Goal: Check status: Check status

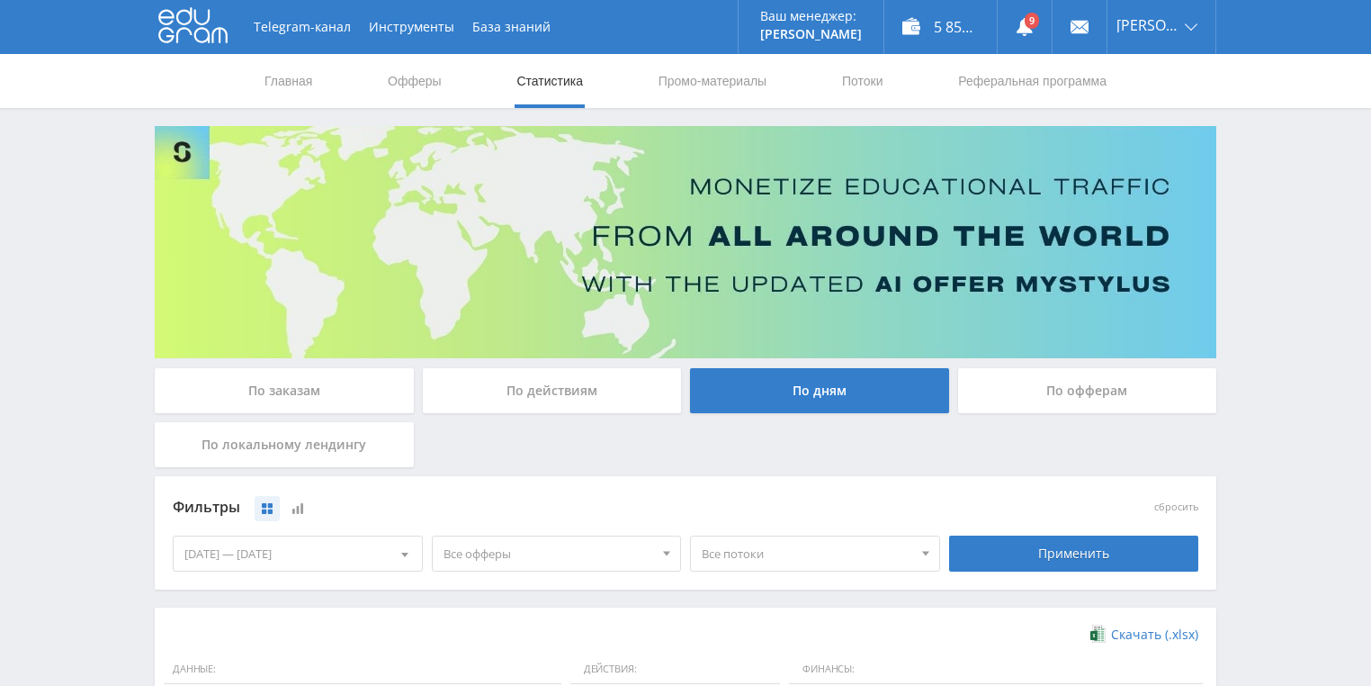
scroll to position [432, 0]
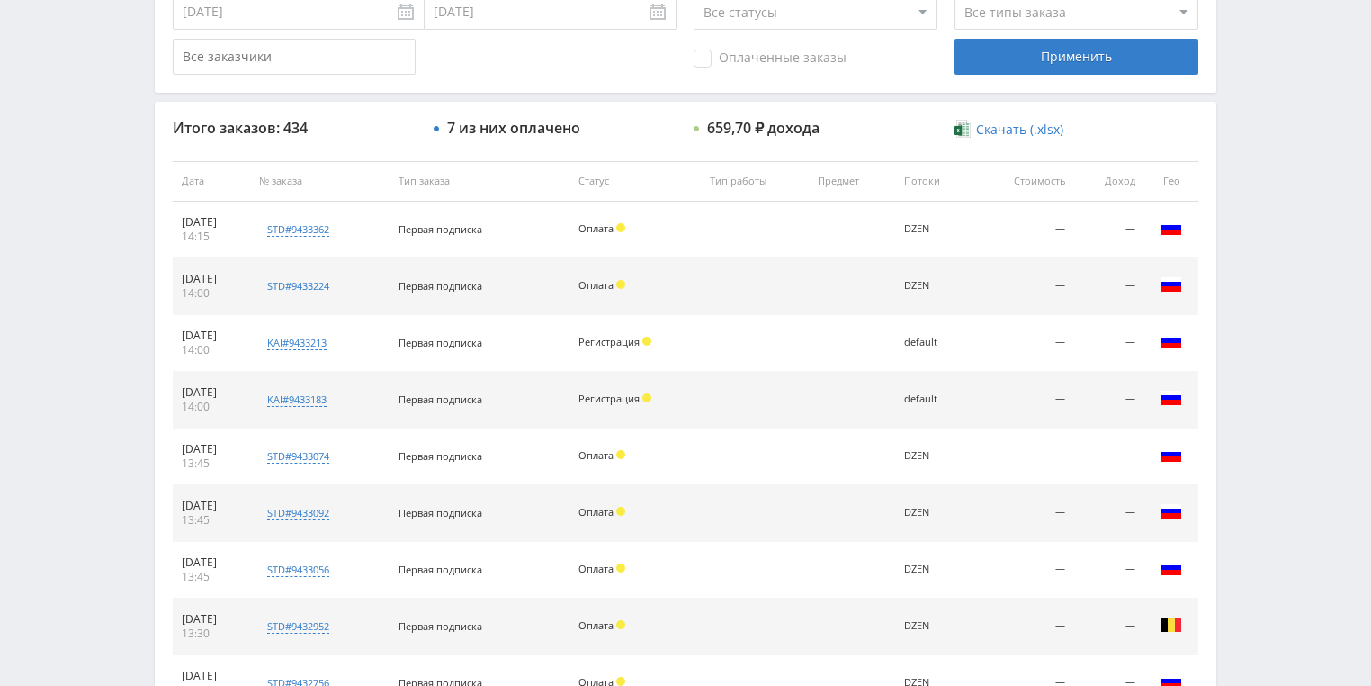
scroll to position [576, 0]
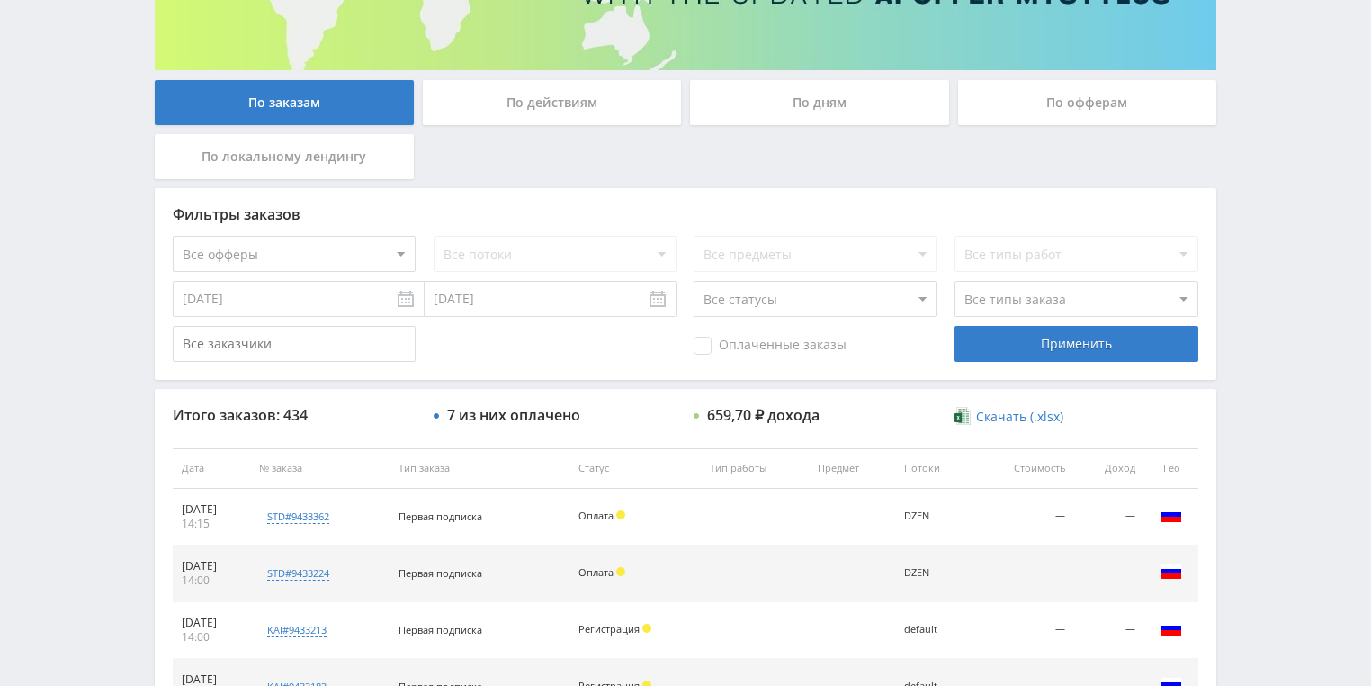
click at [534, 120] on div "По действиям" at bounding box center [552, 102] width 259 height 45
click at [0, 0] on input "По действиям" at bounding box center [0, 0] width 0 height 0
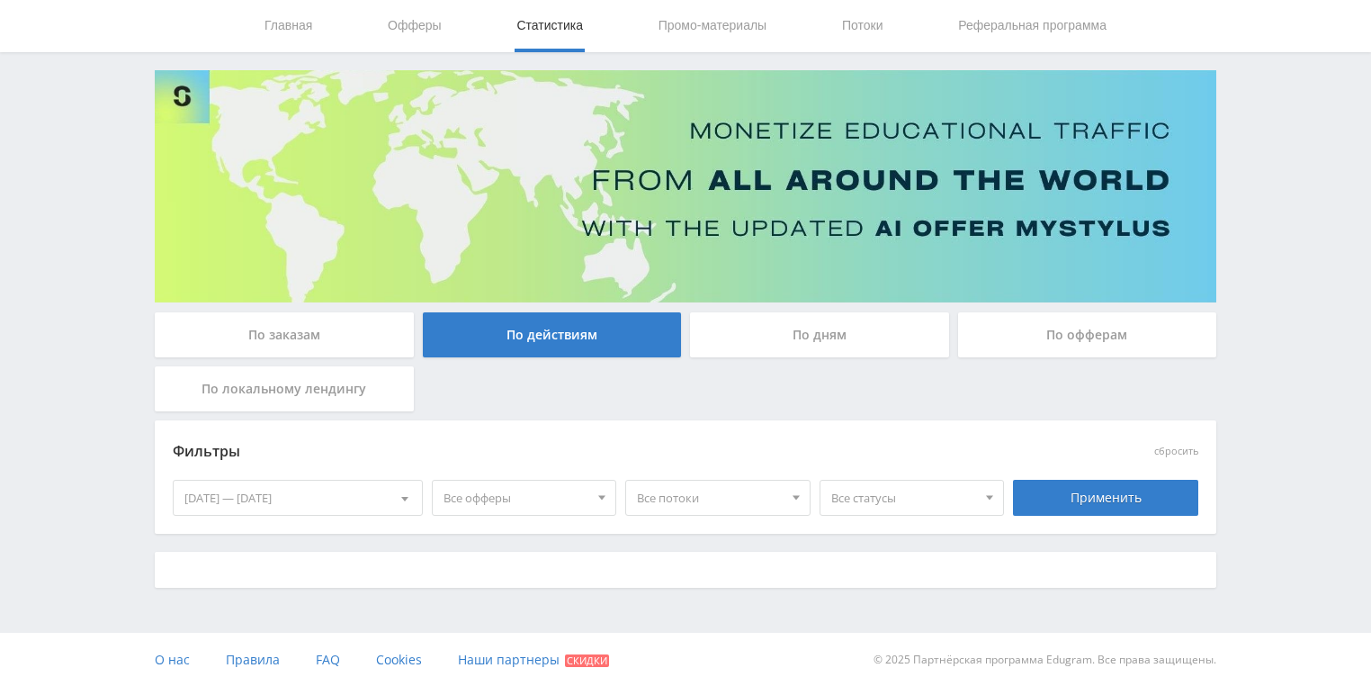
scroll to position [288, 0]
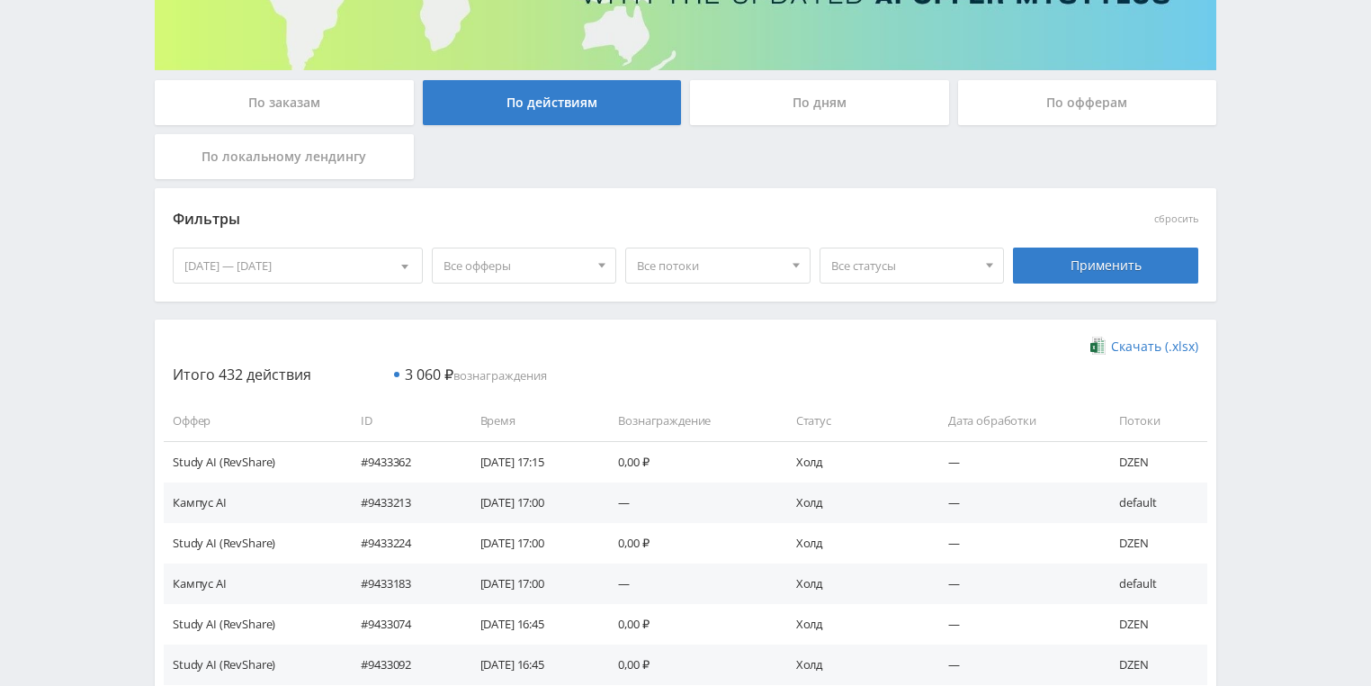
click at [801, 99] on div "По дням" at bounding box center [819, 102] width 259 height 45
click at [0, 0] on input "По дням" at bounding box center [0, 0] width 0 height 0
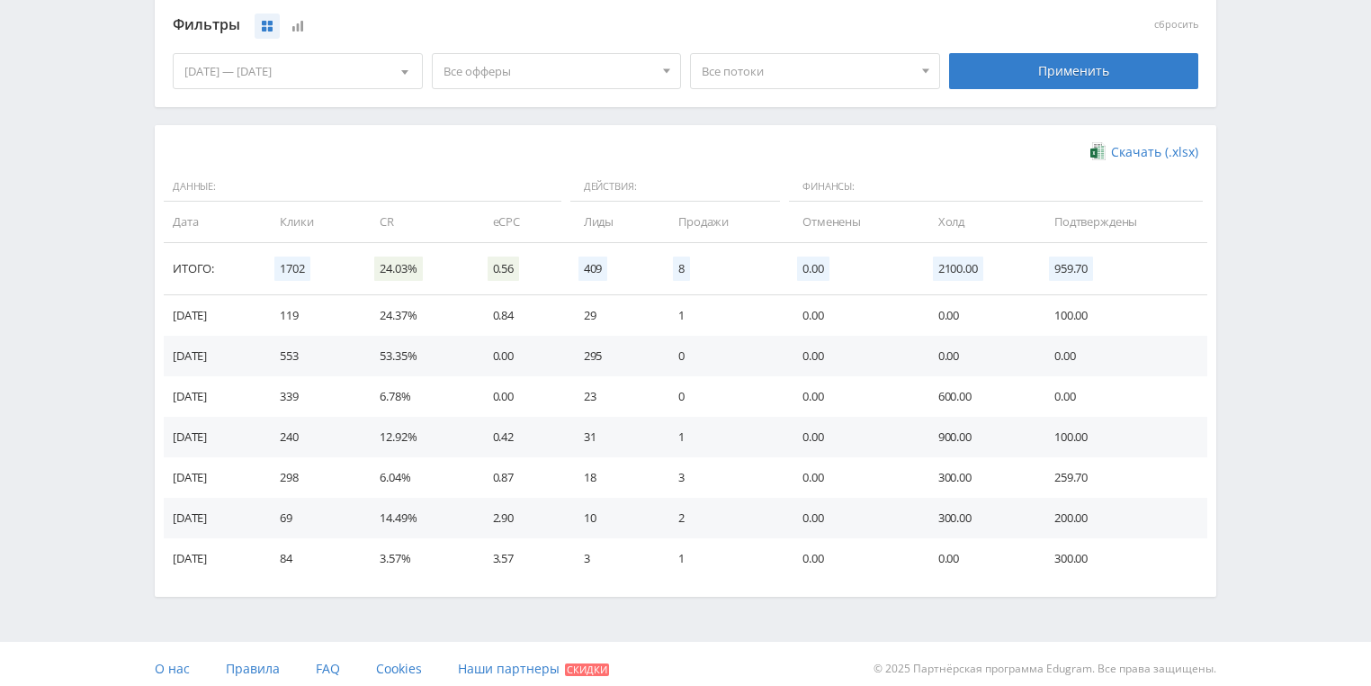
scroll to position [490, 0]
